Goal: Information Seeking & Learning: Compare options

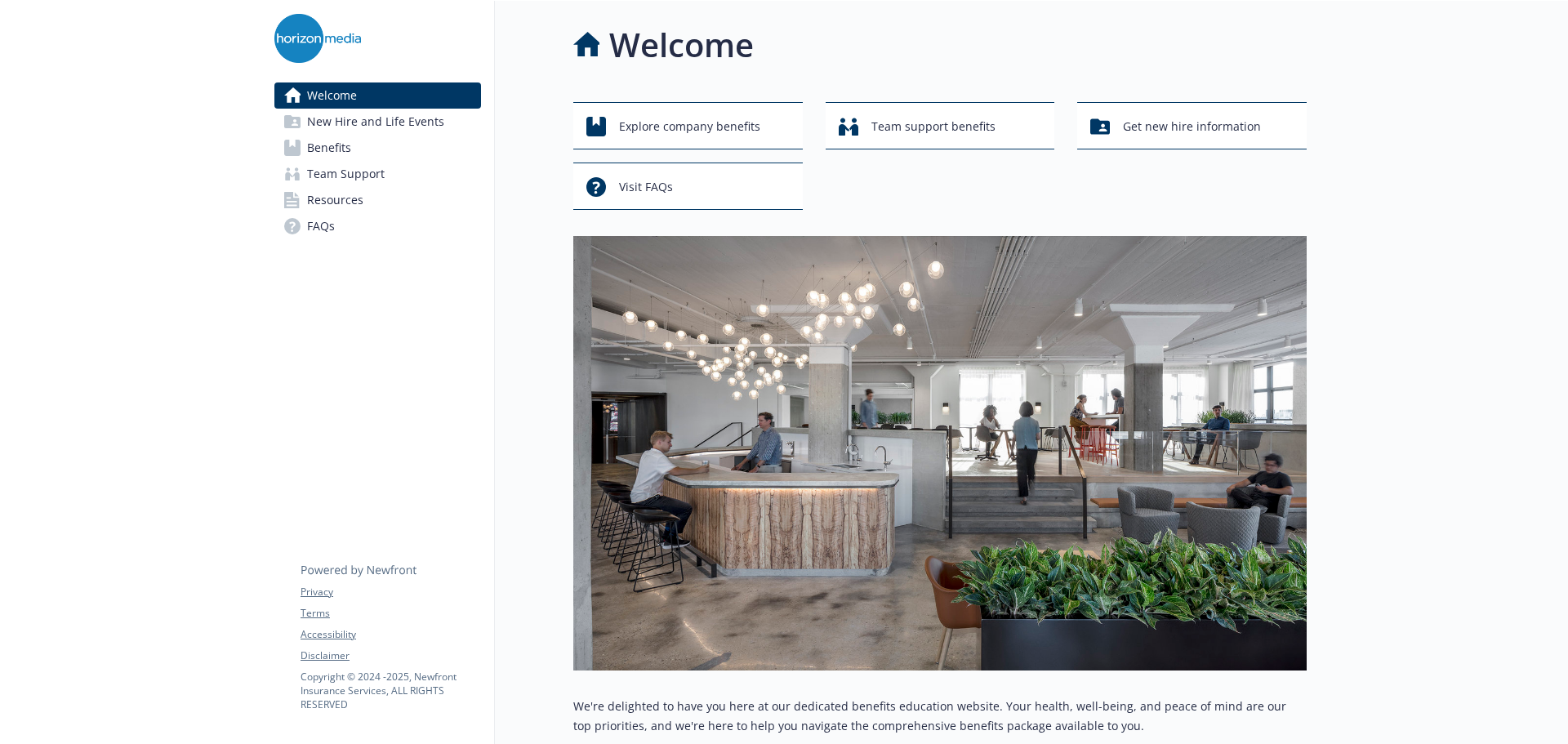
click at [378, 143] on link "Benefits" at bounding box center [378, 147] width 206 height 26
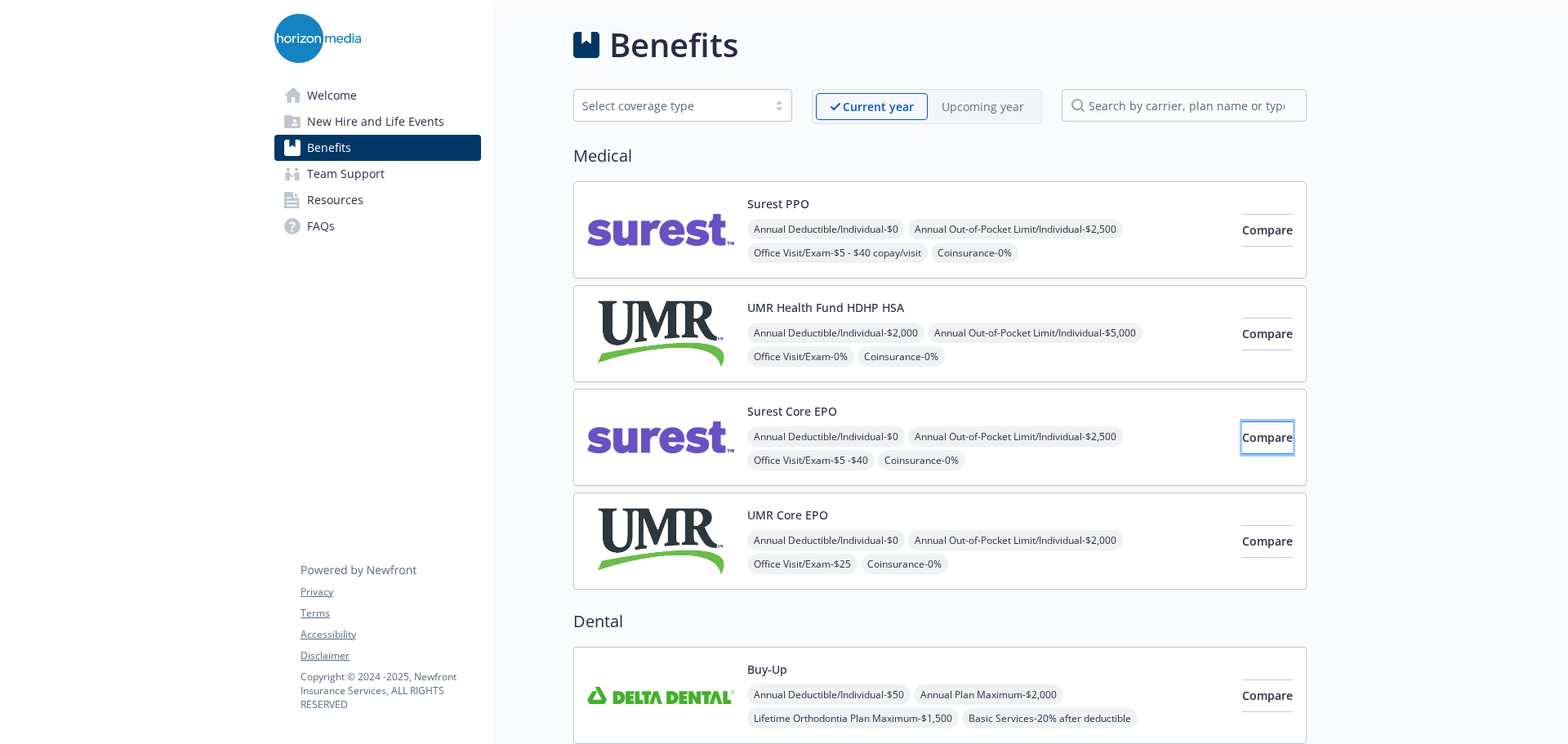
click at [1242, 435] on span "Compare" at bounding box center [1267, 437] width 50 height 15
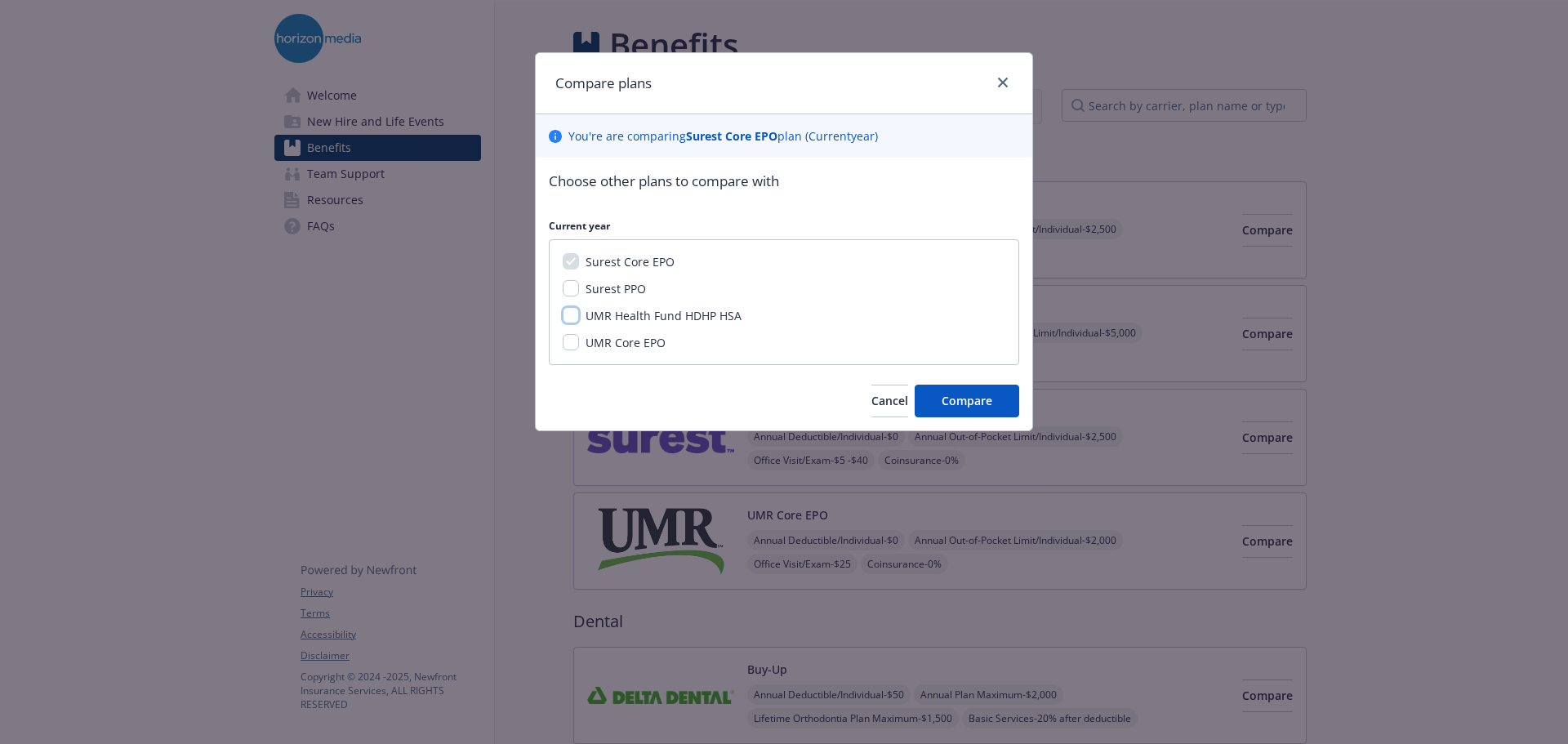
click at [570, 317] on input "UMR Health Fund HDHP HSA" at bounding box center [570, 314] width 16 height 16
checkbox input "true"
click at [562, 343] on div "Surest Core EPO Surest PPO UMR Health Fund HDHP HSA UMR Core EPO" at bounding box center [784, 303] width 471 height 126
click at [572, 340] on input "UMR Core EPO" at bounding box center [570, 342] width 16 height 16
checkbox input "true"
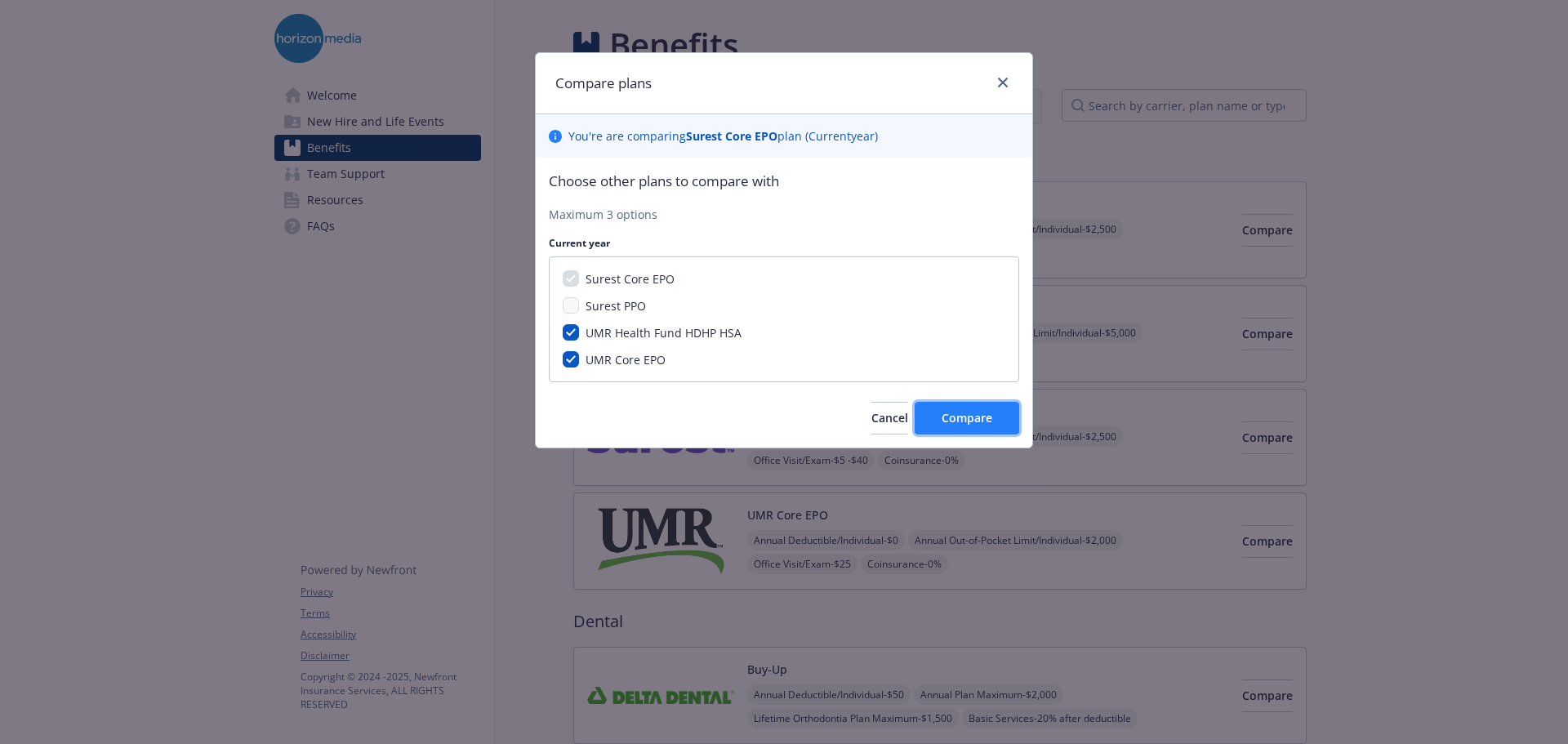
click at [986, 407] on button "Compare" at bounding box center [967, 418] width 105 height 32
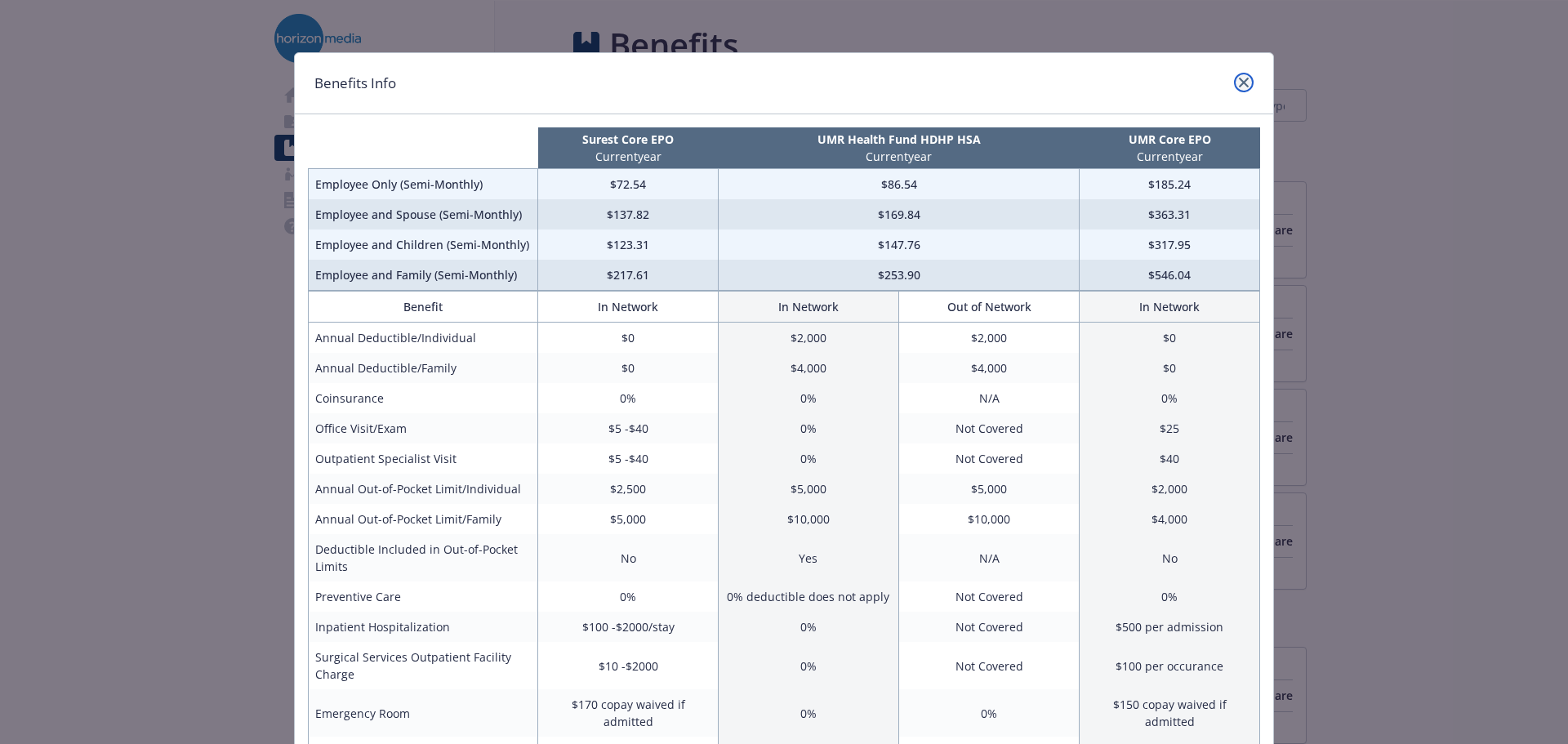
click at [1241, 80] on icon "close" at bounding box center [1243, 82] width 9 height 9
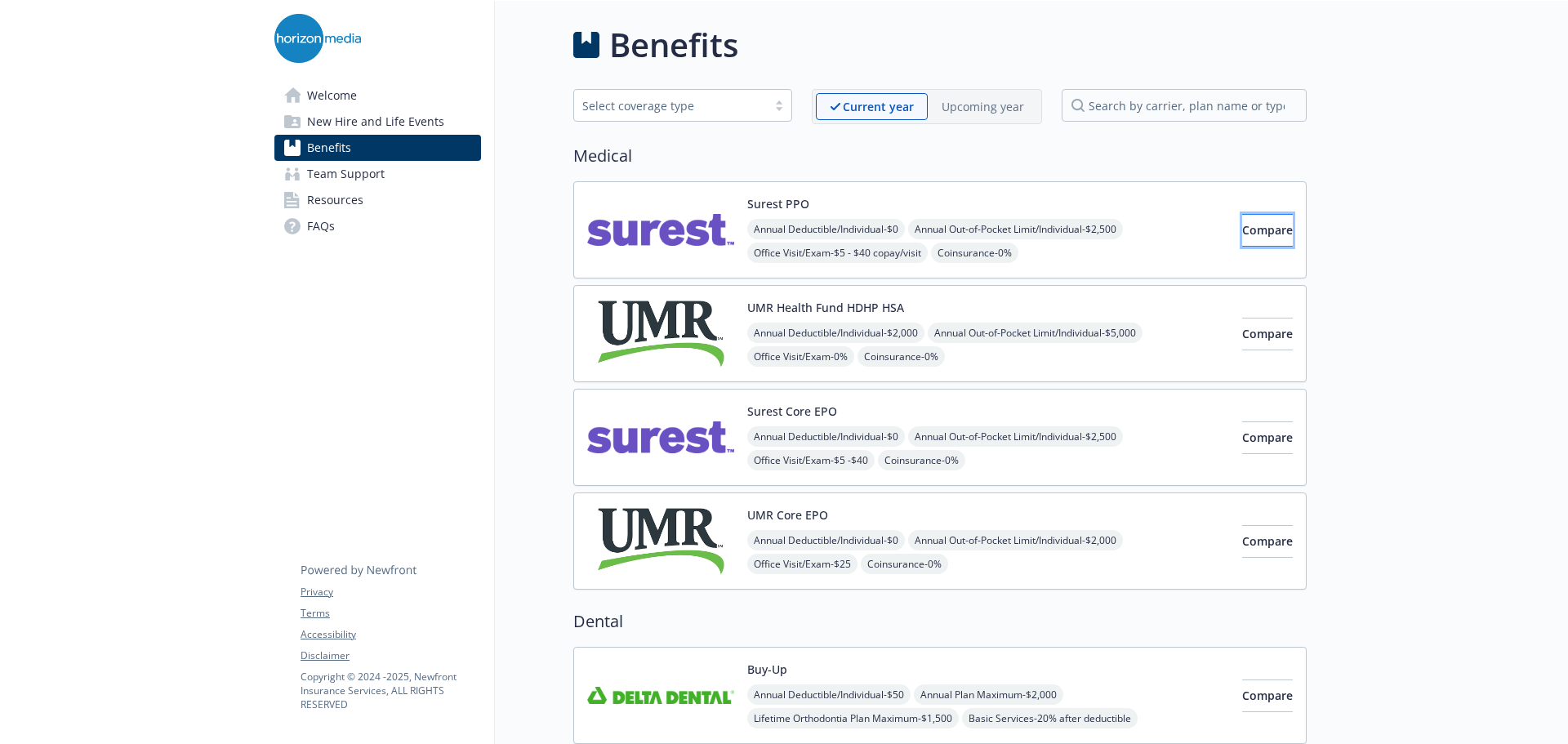
click at [1242, 239] on button "Compare" at bounding box center [1267, 230] width 50 height 32
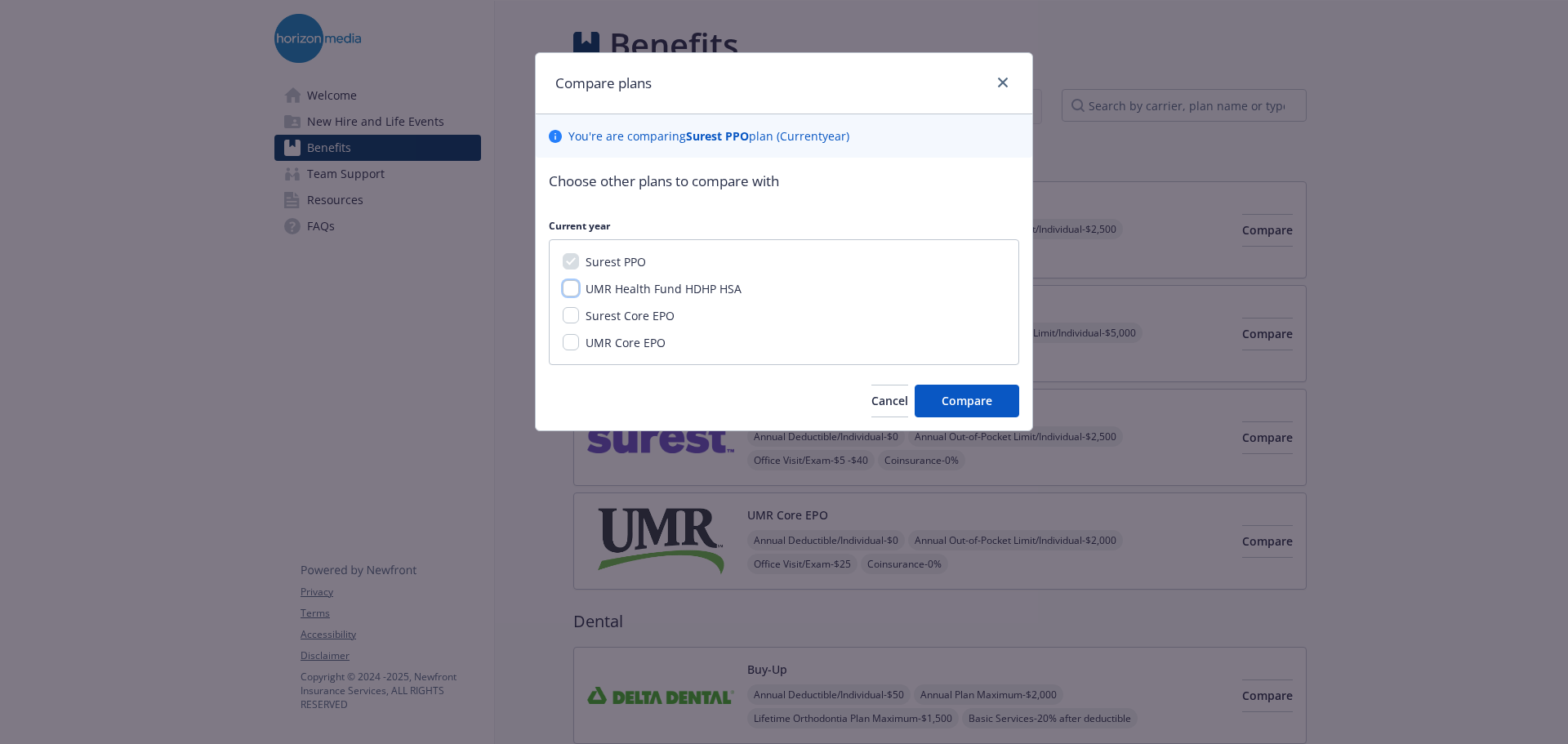
click at [571, 290] on input "UMR Health Fund HDHP HSA" at bounding box center [570, 288] width 16 height 16
checkbox input "true"
click at [572, 312] on input "Surest Core EPO" at bounding box center [570, 314] width 16 height 16
checkbox input "true"
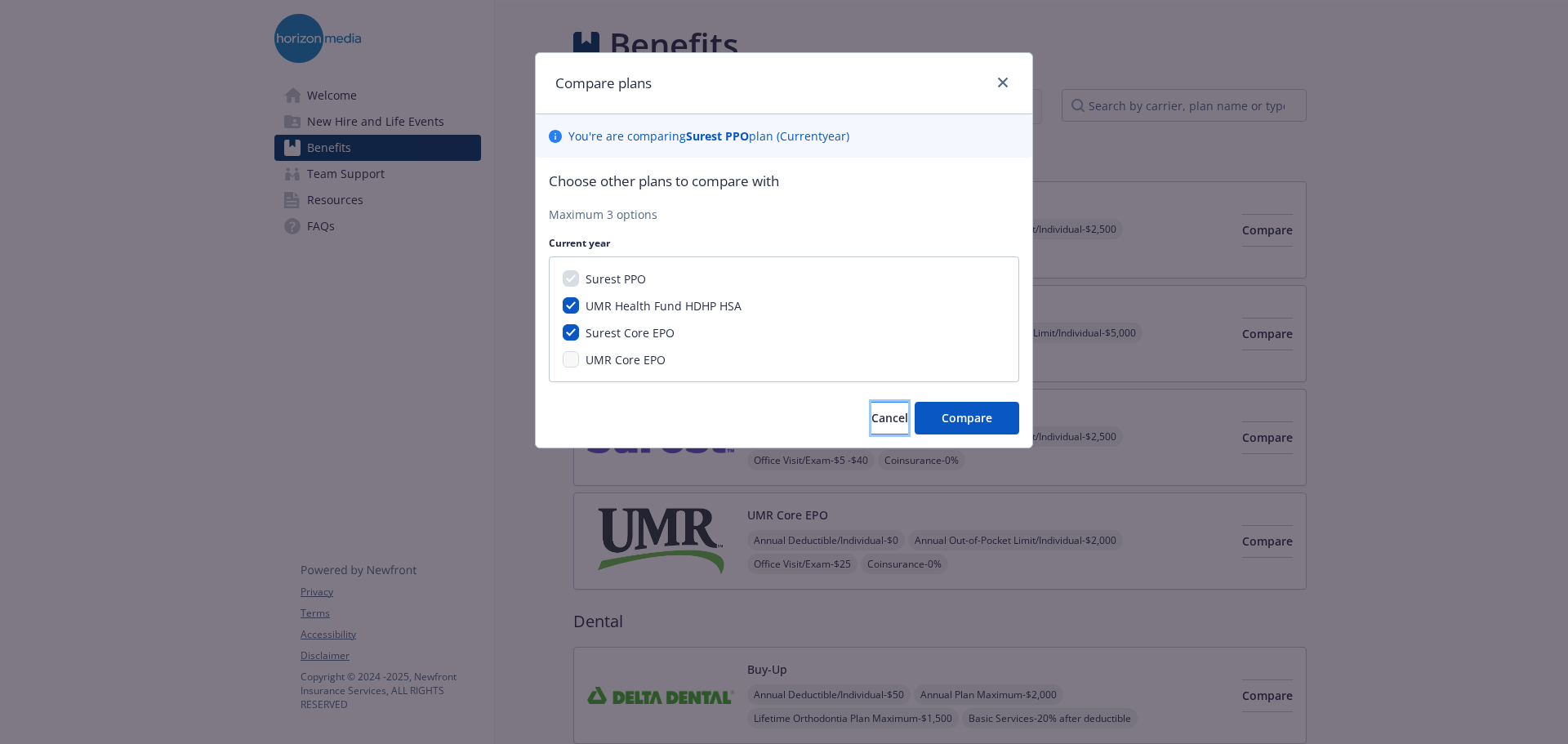
click at [871, 417] on span "Cancel" at bounding box center [889, 418] width 37 height 15
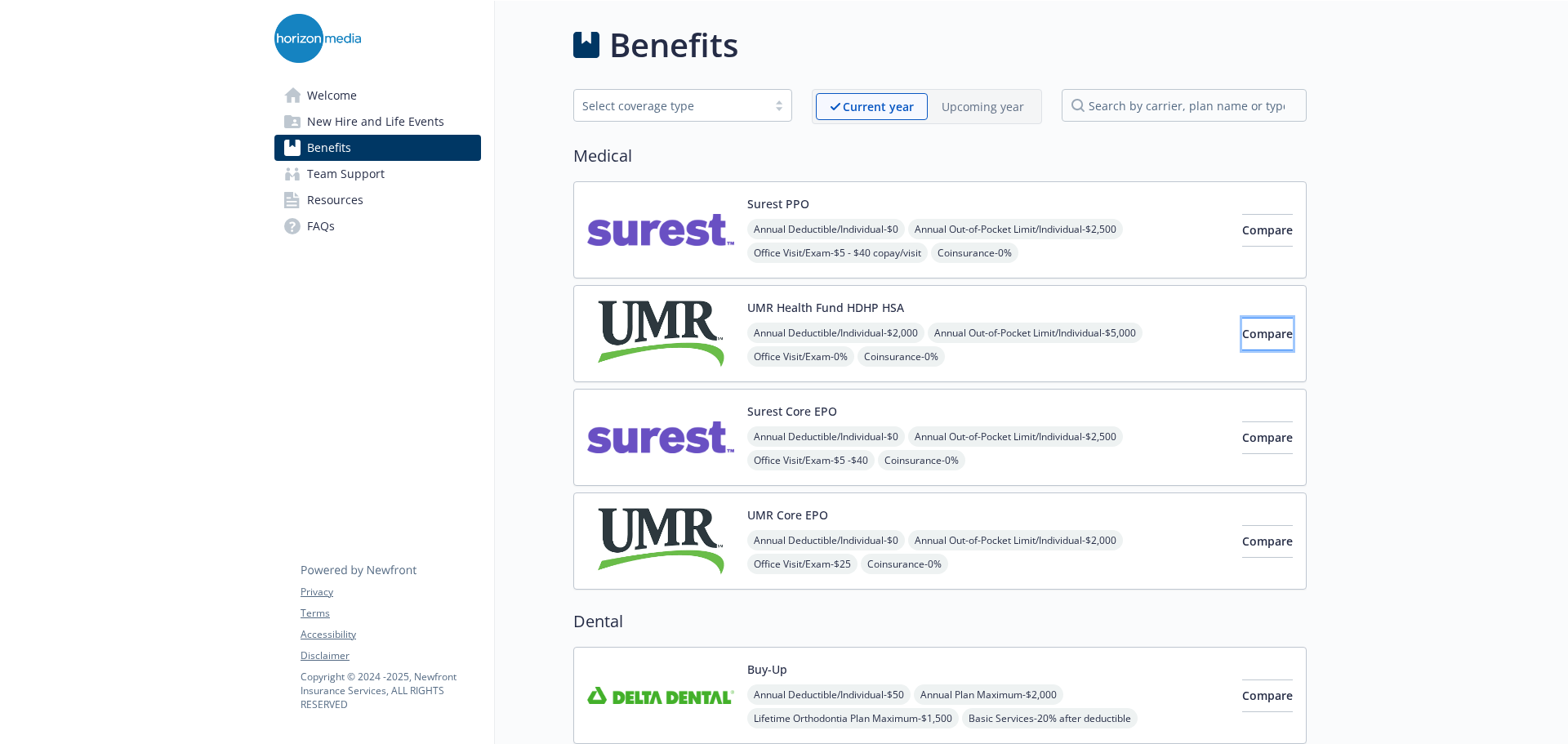
click at [1251, 338] on span "Compare" at bounding box center [1267, 333] width 50 height 15
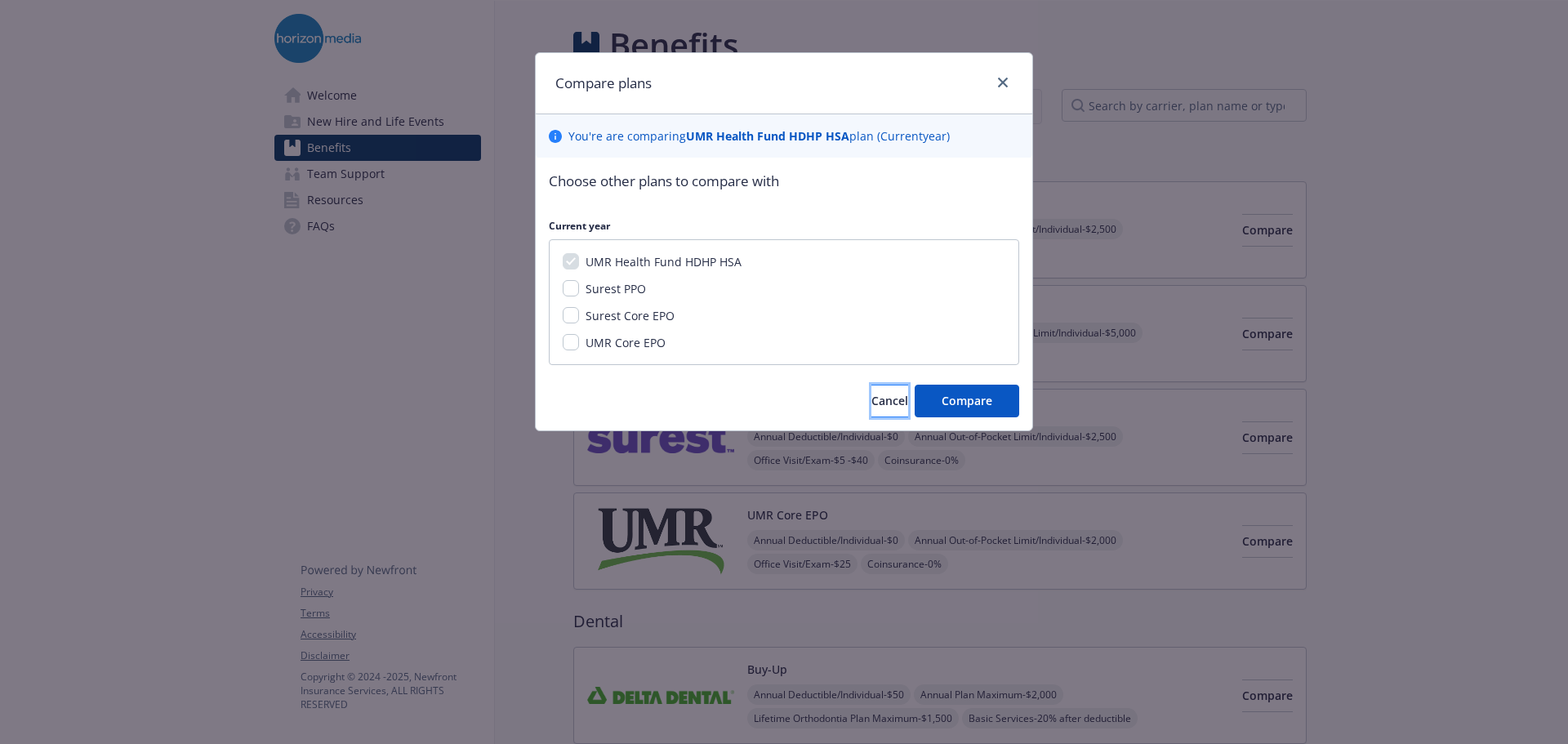
click at [871, 399] on span "Cancel" at bounding box center [889, 401] width 37 height 15
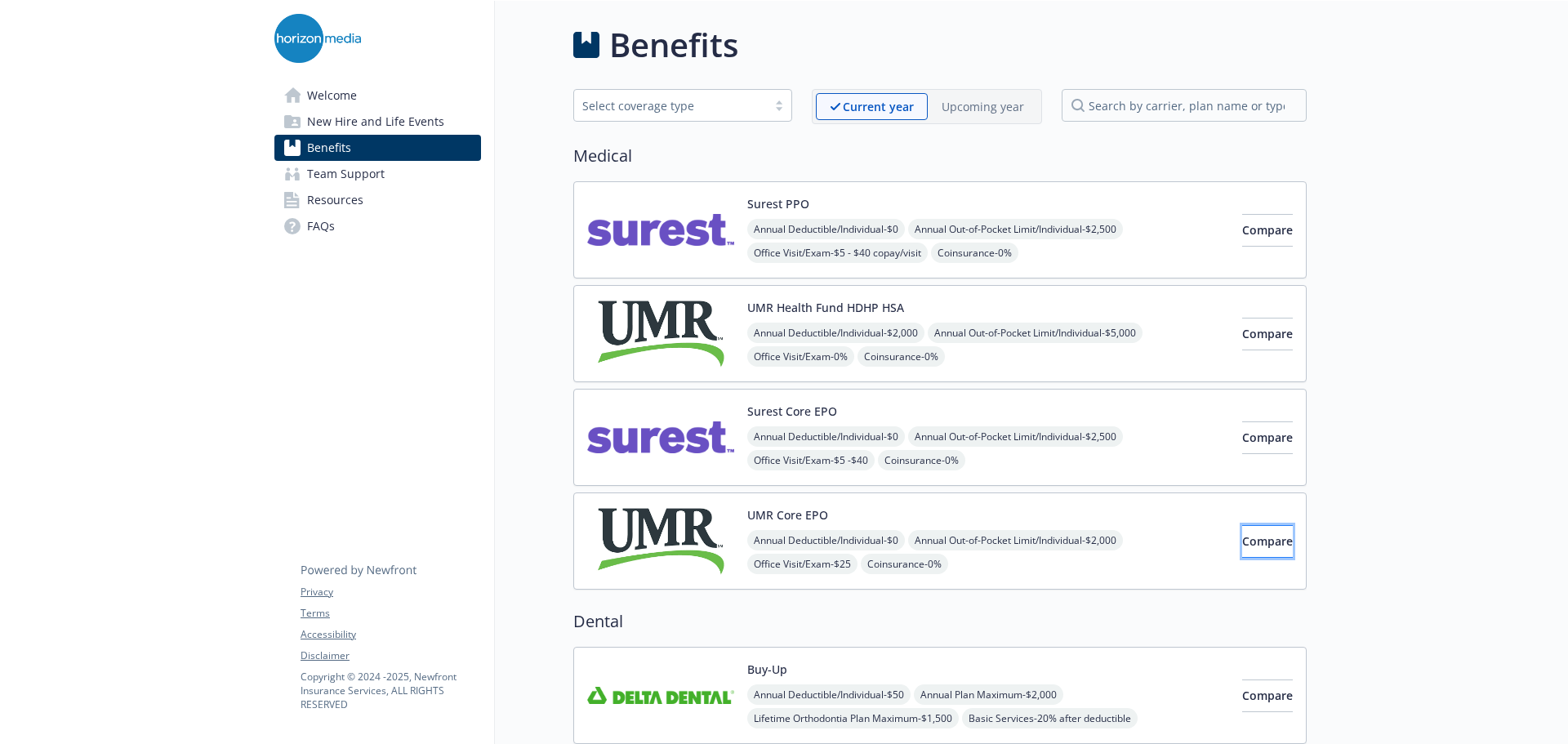
click at [1242, 531] on button "Compare" at bounding box center [1267, 541] width 50 height 32
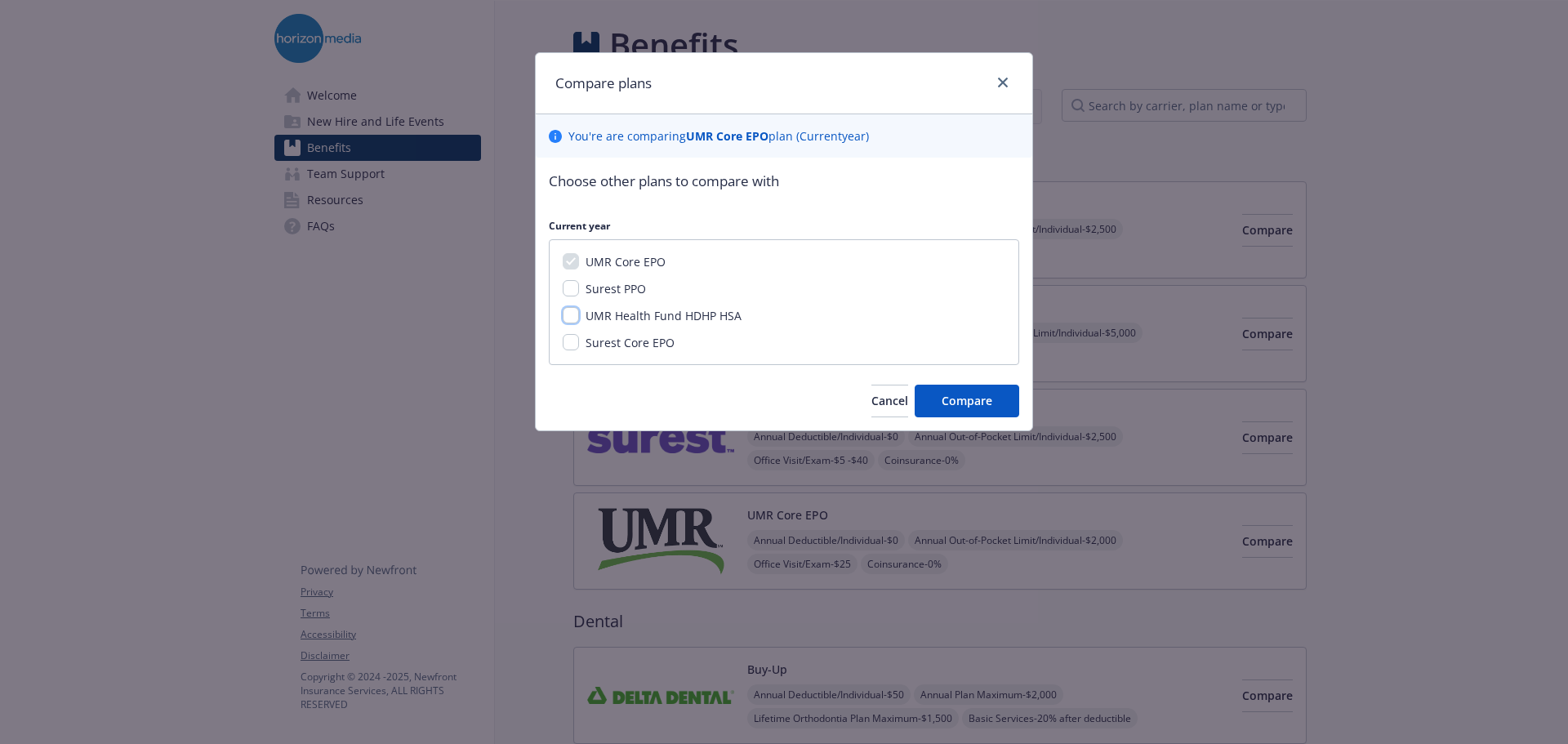
click at [570, 317] on input "UMR Health Fund HDHP HSA" at bounding box center [570, 314] width 16 height 16
checkbox input "true"
click at [568, 293] on input "Surest PPO" at bounding box center [570, 288] width 16 height 16
checkbox input "true"
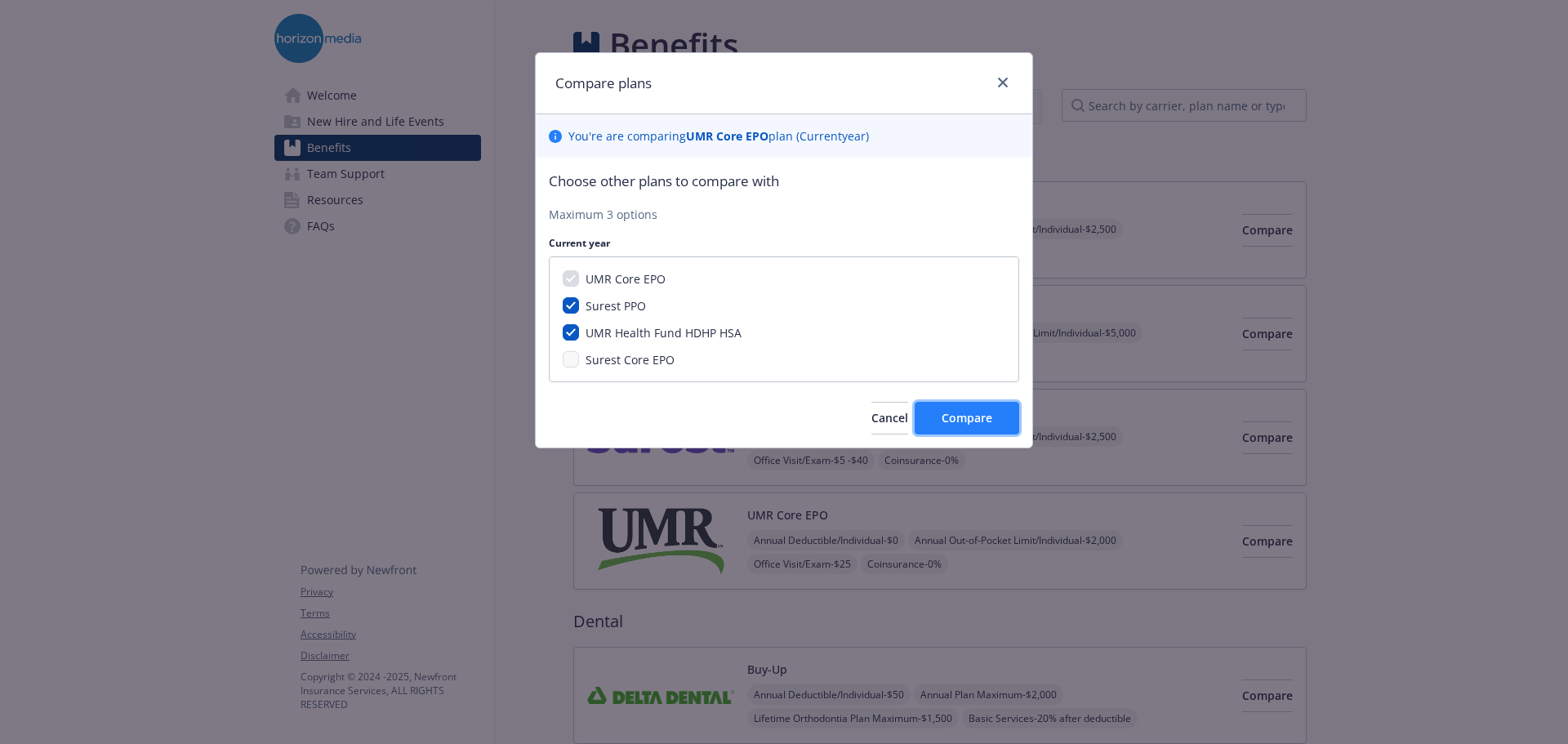
click at [979, 418] on span "Compare" at bounding box center [966, 418] width 50 height 15
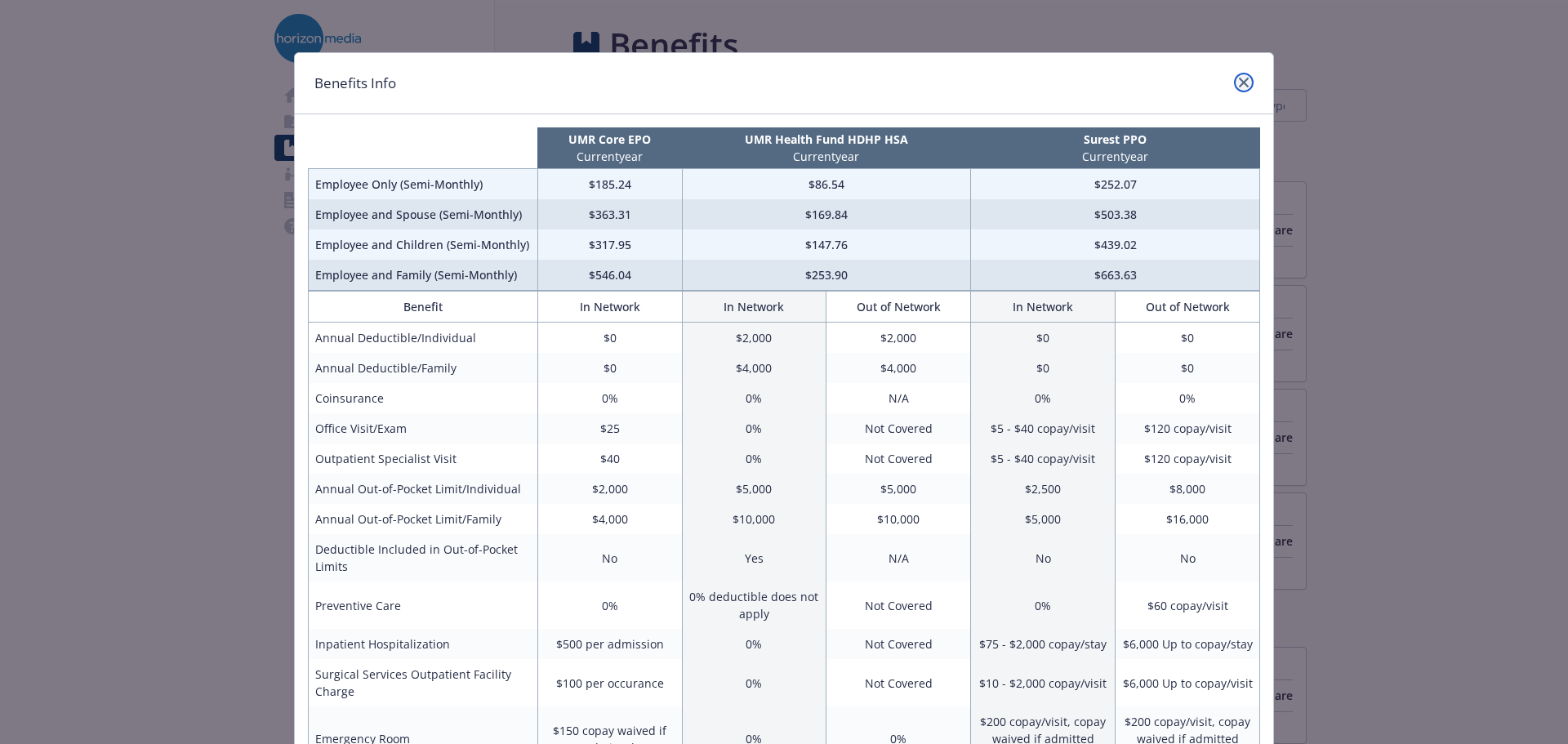
click at [1239, 84] on icon "close" at bounding box center [1243, 82] width 9 height 9
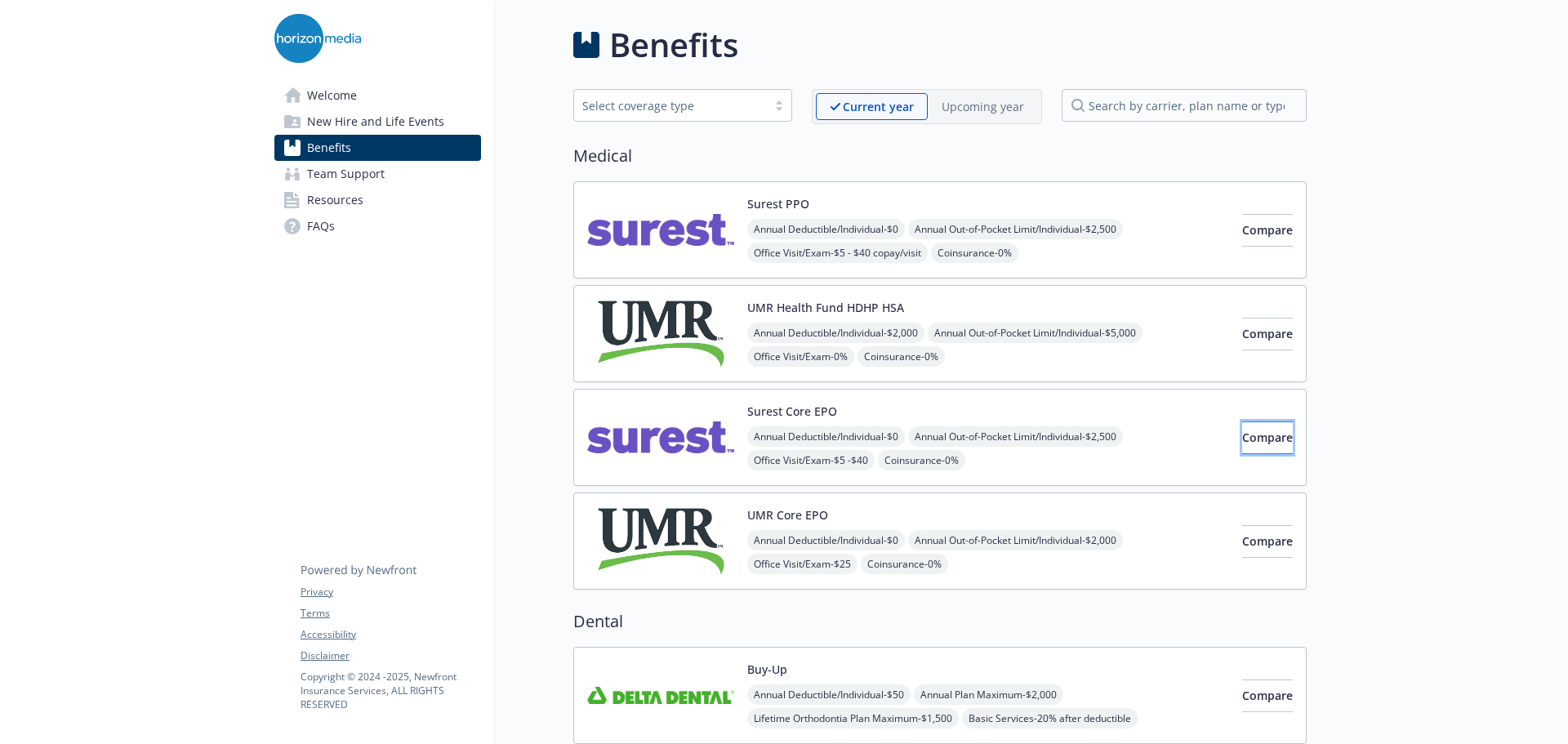
click at [1256, 433] on span "Compare" at bounding box center [1267, 437] width 50 height 15
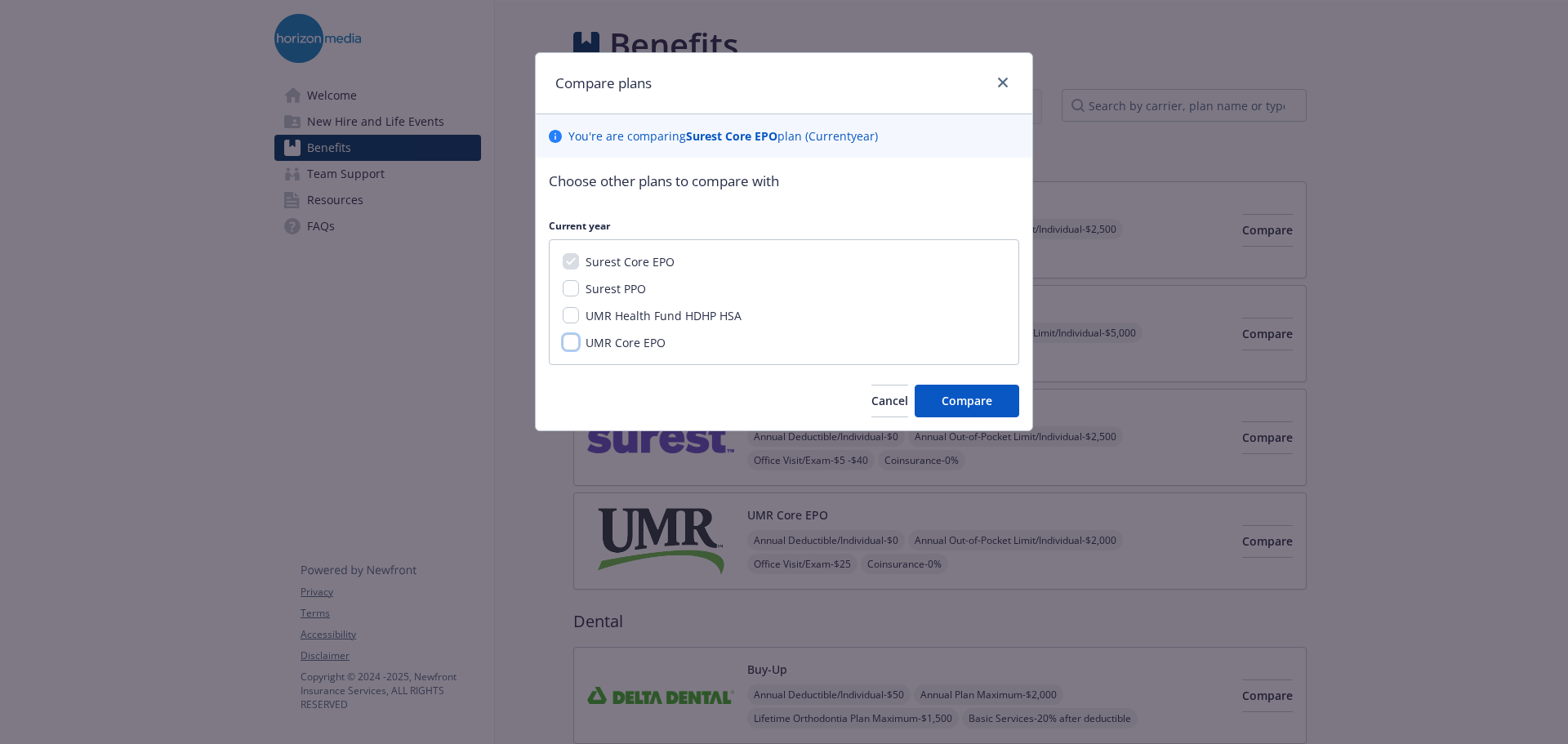
click at [570, 338] on input "UMR Core EPO" at bounding box center [570, 342] width 16 height 16
checkbox input "true"
click at [576, 314] on input "UMR Health Fund HDHP HSA" at bounding box center [570, 314] width 16 height 16
checkbox input "true"
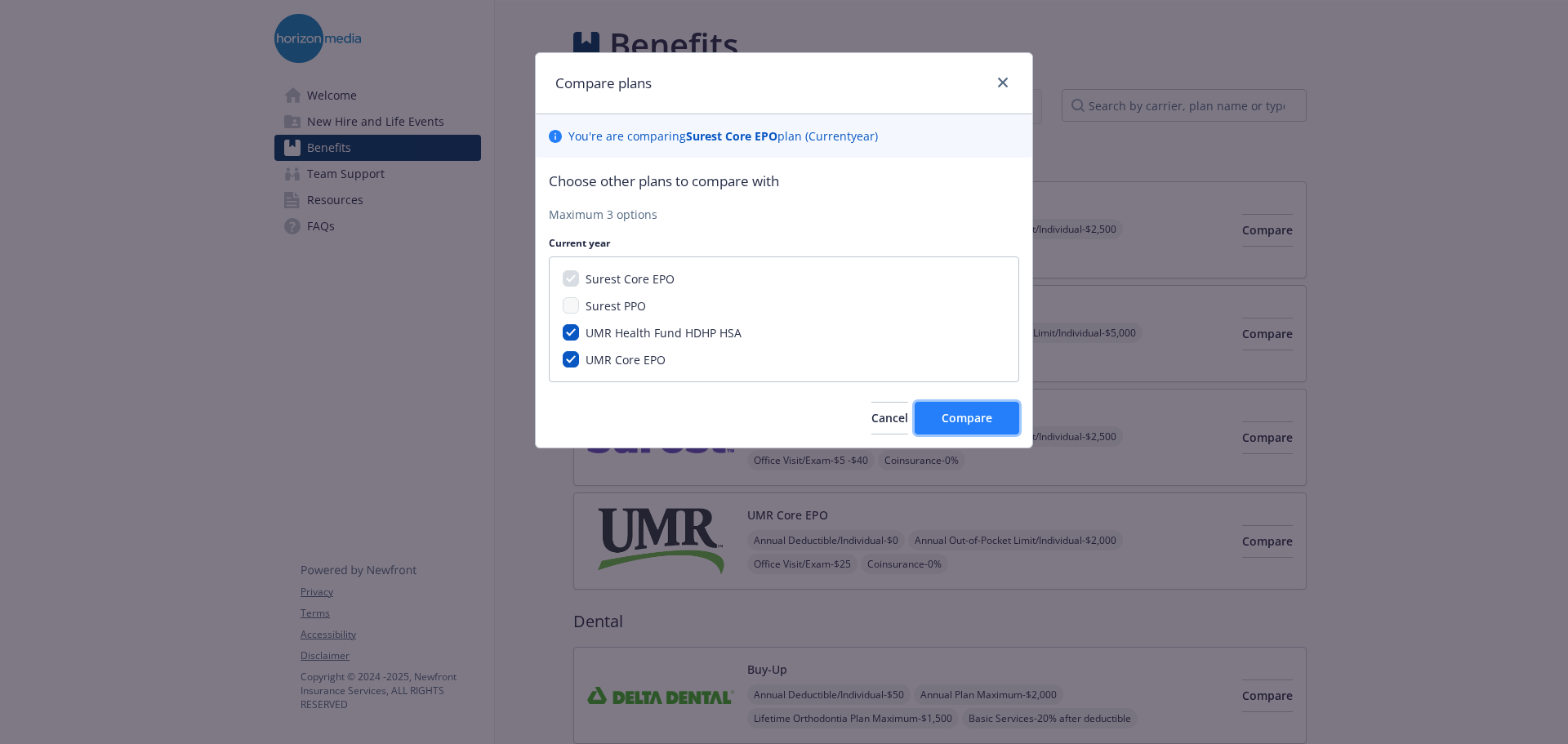
click at [970, 411] on span "Compare" at bounding box center [966, 418] width 50 height 15
